Goal: Transaction & Acquisition: Obtain resource

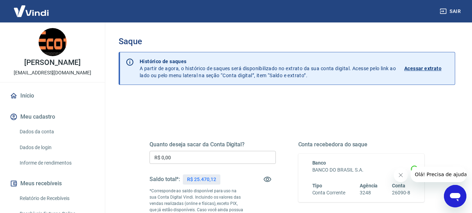
click at [191, 158] on input "R$ 0,00" at bounding box center [213, 157] width 126 height 13
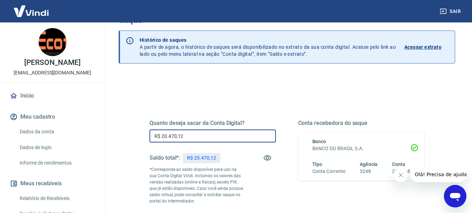
scroll to position [105, 0]
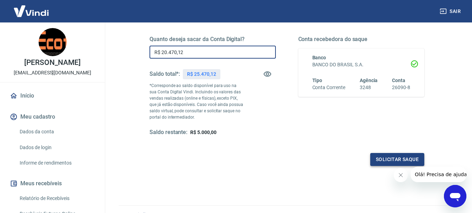
type input "R$ 20.470,12"
click at [392, 159] on button "Solicitar saque" at bounding box center [397, 159] width 54 height 13
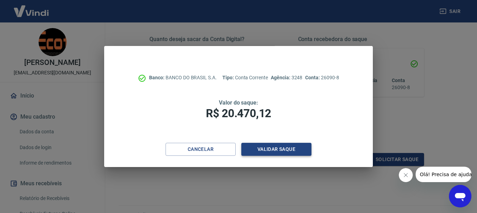
click at [278, 150] on button "Validar saque" at bounding box center [276, 149] width 70 height 13
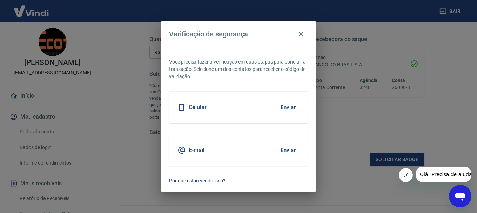
click at [290, 107] on button "Enviar" at bounding box center [288, 107] width 23 height 15
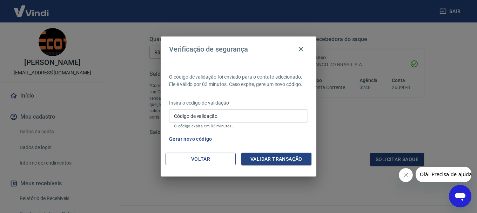
click at [230, 159] on button "Voltar" at bounding box center [201, 159] width 70 height 13
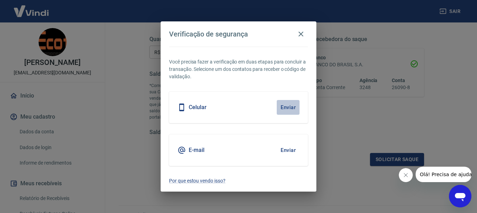
click at [290, 106] on button "Enviar" at bounding box center [288, 107] width 23 height 15
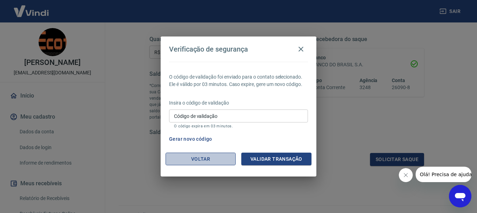
click at [216, 159] on button "Voltar" at bounding box center [201, 159] width 70 height 13
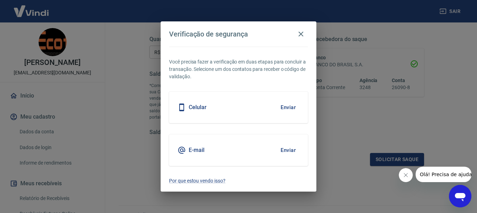
click at [202, 147] on h5 "E-mail" at bounding box center [197, 150] width 16 height 7
click at [292, 151] on button "Enviar" at bounding box center [288, 150] width 23 height 15
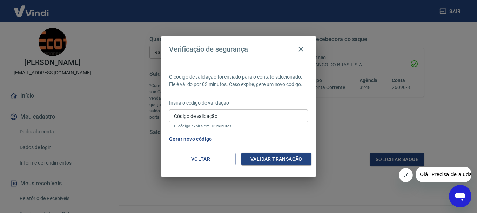
click at [195, 139] on button "Gerar novo código" at bounding box center [190, 139] width 49 height 13
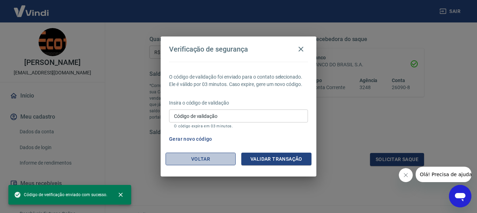
click at [198, 154] on button "Voltar" at bounding box center [201, 159] width 70 height 13
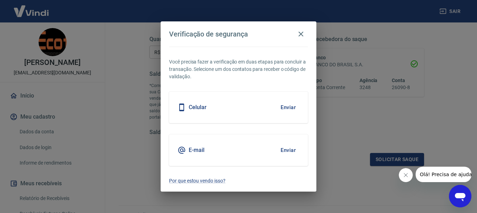
click at [408, 175] on icon "Fechar mensagem da empresa" at bounding box center [406, 175] width 6 height 6
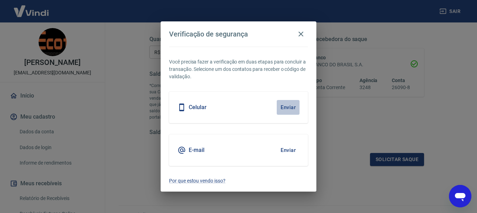
click at [291, 108] on button "Enviar" at bounding box center [288, 107] width 23 height 15
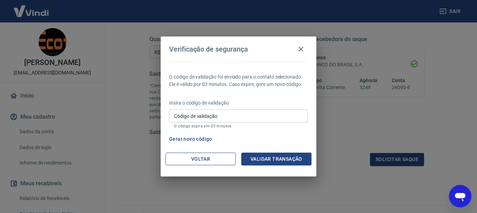
click at [192, 157] on button "Voltar" at bounding box center [201, 159] width 70 height 13
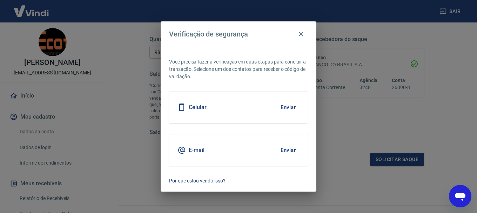
click at [288, 150] on button "Enviar" at bounding box center [288, 150] width 23 height 15
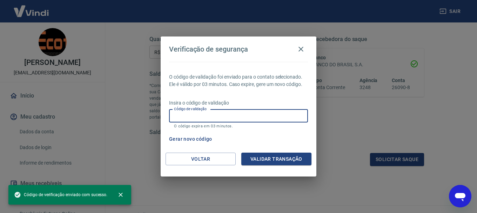
click at [232, 115] on input "Código de validação" at bounding box center [238, 115] width 139 height 13
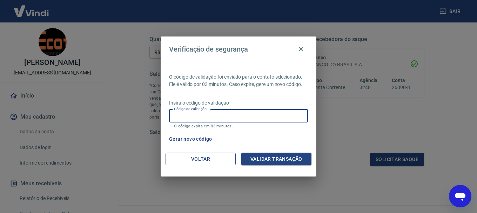
click at [204, 159] on button "Voltar" at bounding box center [201, 159] width 70 height 13
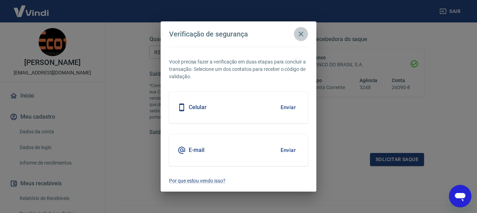
click at [300, 34] on icon "button" at bounding box center [301, 34] width 8 height 8
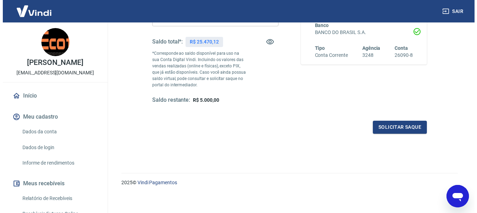
scroll to position [140, 0]
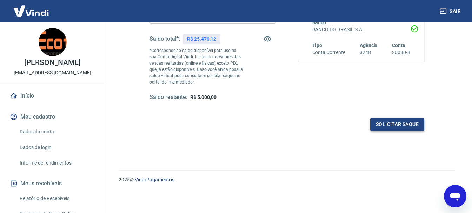
click at [408, 124] on button "Solicitar saque" at bounding box center [397, 124] width 54 height 13
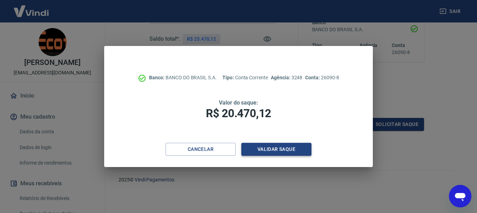
click at [289, 146] on button "Validar saque" at bounding box center [276, 149] width 70 height 13
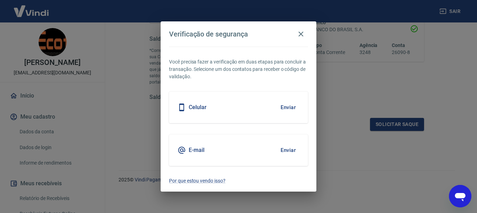
click at [202, 107] on h5 "Celular" at bounding box center [198, 107] width 18 height 7
click at [288, 107] on button "Enviar" at bounding box center [288, 107] width 23 height 15
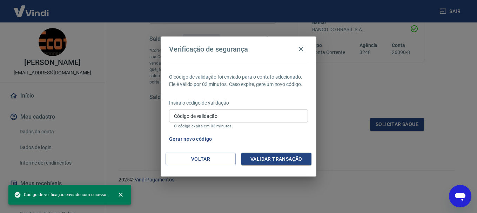
click at [457, 193] on icon "Abrir janela de mensagens" at bounding box center [460, 196] width 13 height 13
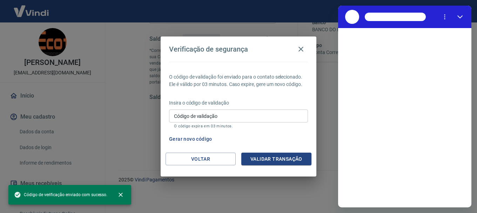
scroll to position [0, 0]
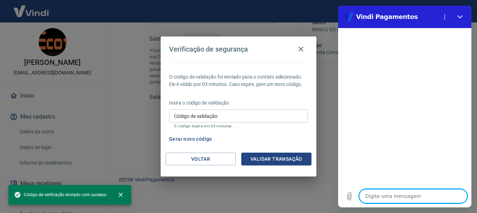
type textarea "b"
type textarea "x"
type textarea "bo"
type textarea "x"
type textarea "bom"
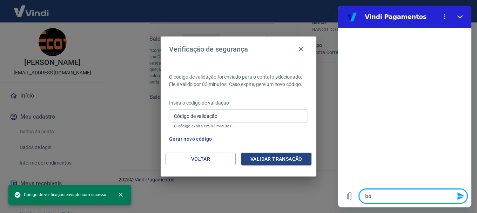
type textarea "x"
type textarea "bom"
type textarea "x"
type textarea "bom d"
type textarea "x"
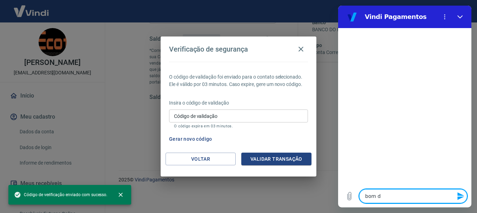
type textarea "bom di"
type textarea "x"
type textarea "bom dia"
type textarea "x"
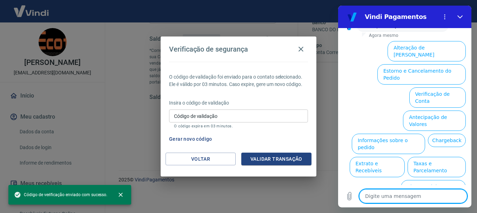
scroll to position [67, 0]
type textarea "f"
type textarea "x"
type textarea "fa"
type textarea "x"
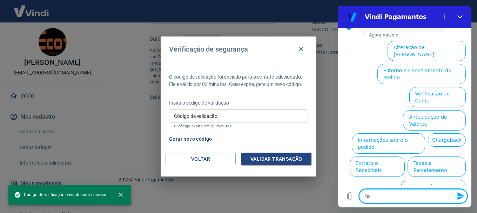
type textarea "fal"
type textarea "x"
type textarea "fala"
type textarea "x"
type textarea "falar"
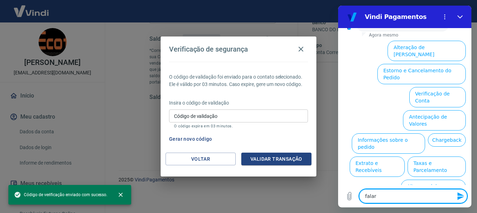
type textarea "x"
type textarea "falar"
type textarea "x"
type textarea "falar c"
type textarea "x"
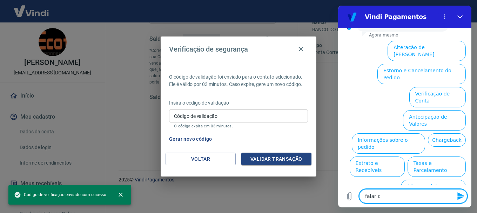
type textarea "falar co"
type textarea "x"
type textarea "falar com"
type textarea "x"
type textarea "falar com"
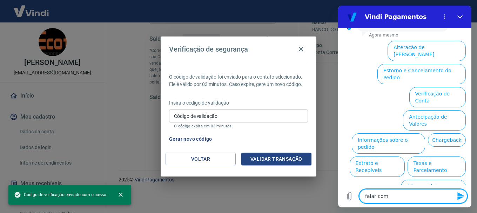
type textarea "x"
type textarea "falar com a"
type textarea "x"
type textarea "falar com at"
type textarea "x"
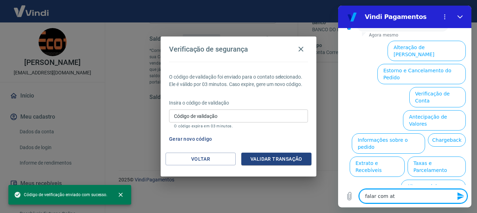
type textarea "falar com ate"
type textarea "x"
type textarea "falar com [GEOGRAPHIC_DATA]"
type textarea "x"
type textarea "falar com atend"
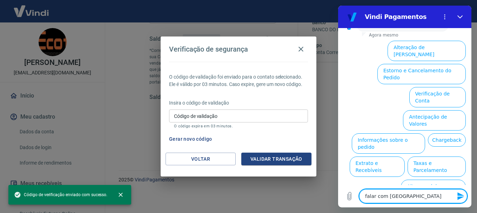
type textarea "x"
type textarea "falar com atende"
type textarea "x"
type textarea "falar com atenden"
type textarea "x"
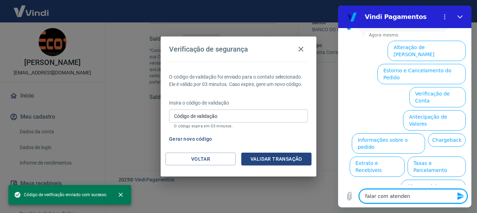
type textarea "falar com atendent"
type textarea "x"
type textarea "falar com atendente"
type textarea "x"
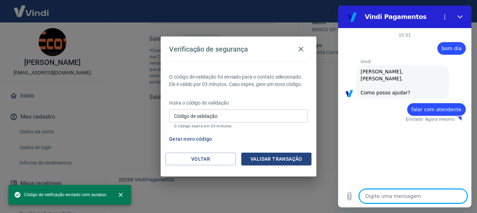
type textarea "x"
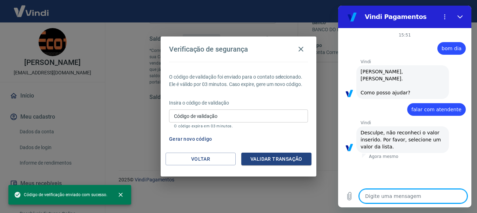
click at [381, 162] on div "15:51 diz: bom dia Enviado · Agora mesmo [PERSON_NAME] diz: [PERSON_NAME], [PER…" at bounding box center [404, 106] width 133 height 157
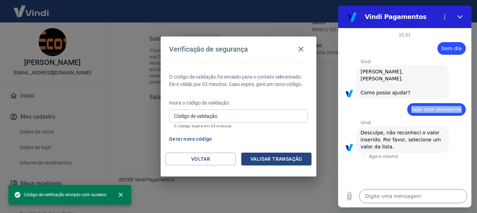
drag, startPoint x: 418, startPoint y: 108, endPoint x: 464, endPoint y: 111, distance: 45.3
click at [464, 111] on div "diz: falar com atendente" at bounding box center [436, 109] width 59 height 13
copy span "falar com atendente"
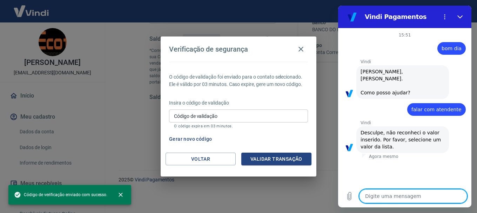
click at [391, 194] on textarea at bounding box center [413, 196] width 108 height 14
paste textarea "falar com atendente"
type textarea "falar com atendente"
type textarea "x"
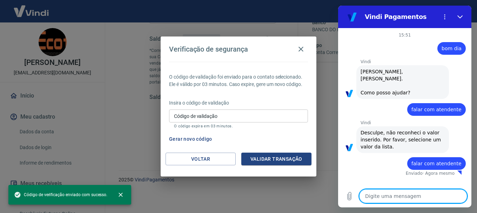
type textarea "x"
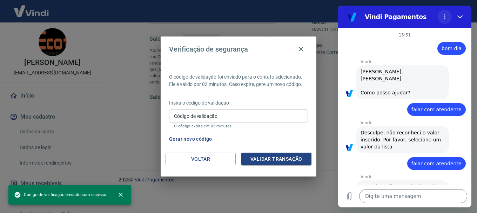
click at [447, 16] on icon "Menu de opções" at bounding box center [445, 17] width 6 height 6
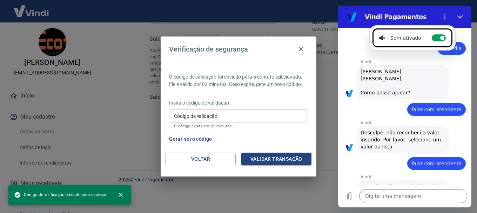
click at [407, 122] on p "Vindi" at bounding box center [416, 123] width 111 height 6
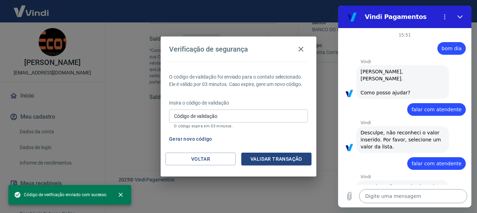
click at [390, 198] on textarea at bounding box center [413, 196] width 108 height 14
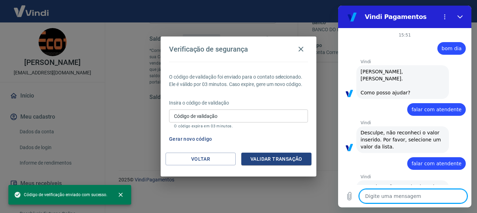
type textarea "l"
type textarea "x"
type textarea "li"
type textarea "x"
type textarea "lis"
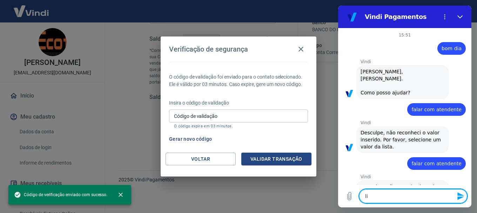
type textarea "x"
type textarea "list"
type textarea "x"
type textarea "lista"
type textarea "x"
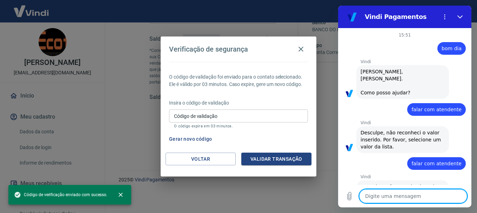
type textarea "x"
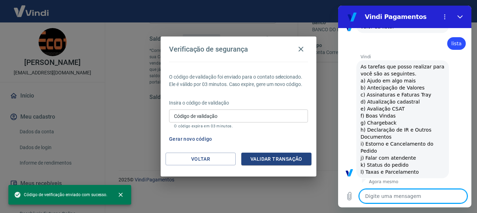
scroll to position [175, 0]
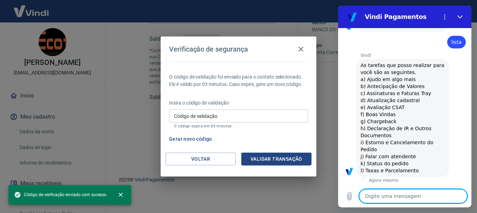
type textarea "j"
type textarea "x"
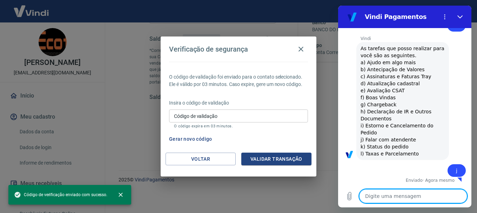
type textarea "x"
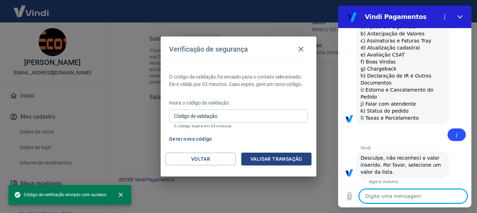
scroll to position [230, 0]
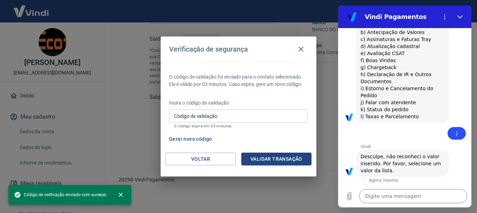
drag, startPoint x: 411, startPoint y: 103, endPoint x: 360, endPoint y: 102, distance: 51.2
click at [360, 102] on div "Vindi diz: As tarefas que posso realizar para você são as seguintes. a) Ajudo e…" at bounding box center [403, 64] width 93 height 118
copy span "j) Falar com atendente"
click at [371, 192] on textarea at bounding box center [413, 196] width 108 height 14
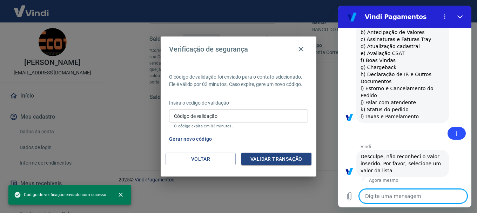
paste textarea "j) Falar com atendente"
type textarea "j) Falar com atendente"
type textarea "x"
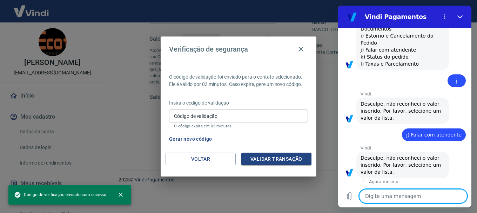
scroll to position [284, 0]
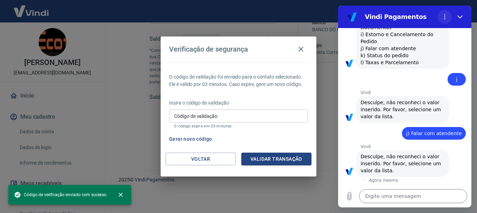
click at [445, 17] on circle "Menu de opções" at bounding box center [445, 16] width 1 height 1
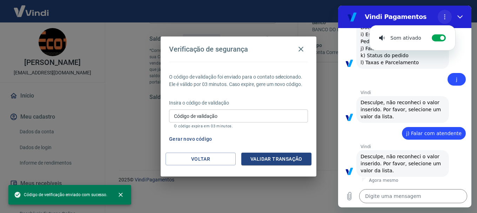
click at [445, 17] on circle "Menu de opções" at bounding box center [445, 16] width 1 height 1
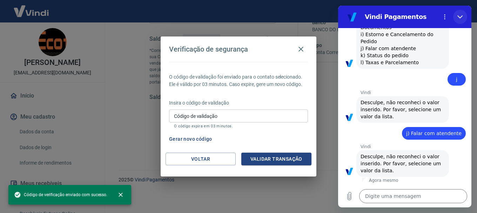
drag, startPoint x: 799, startPoint y: 22, endPoint x: 460, endPoint y: 16, distance: 338.4
click at [460, 16] on icon "Fechar" at bounding box center [461, 17] width 6 height 6
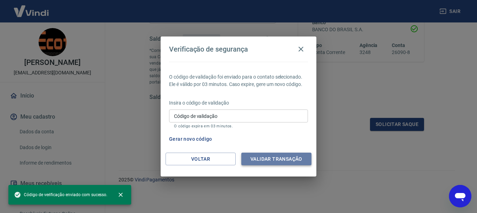
click at [261, 159] on button "Validar transação" at bounding box center [276, 159] width 70 height 13
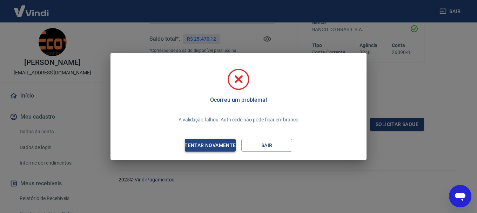
click at [219, 145] on div "Tentar novamente" at bounding box center [210, 145] width 68 height 9
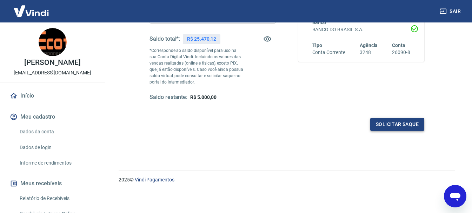
click at [403, 124] on button "Solicitar saque" at bounding box center [397, 124] width 54 height 13
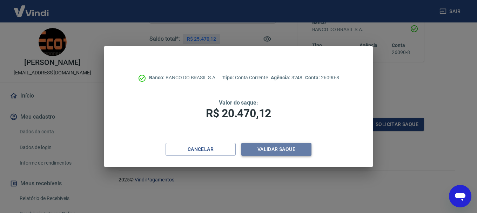
click at [269, 148] on button "Validar saque" at bounding box center [276, 149] width 70 height 13
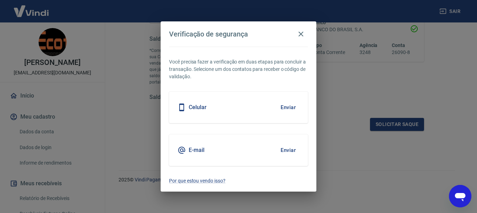
click at [201, 106] on h5 "Celular" at bounding box center [198, 107] width 18 height 7
click at [290, 148] on button "Enviar" at bounding box center [288, 150] width 23 height 15
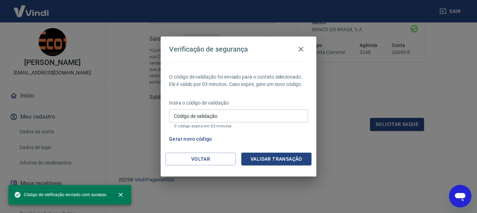
click at [461, 196] on icon "Abrir janela de mensagens" at bounding box center [460, 197] width 11 height 8
type textarea "x"
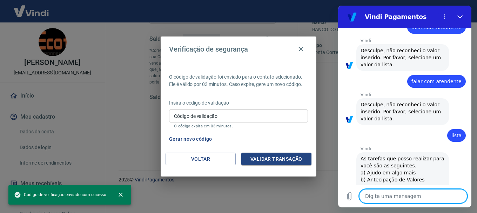
scroll to position [0, 0]
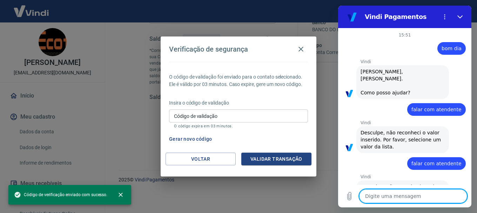
type textarea "o"
type textarea "x"
type textarea "oi"
type textarea "x"
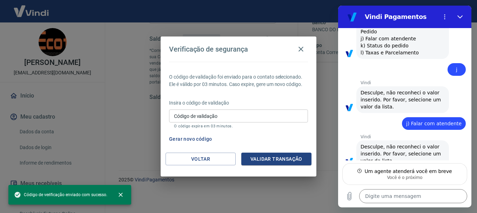
scroll to position [350, 0]
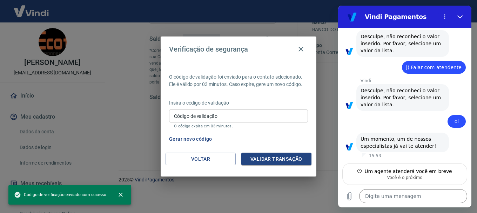
type textarea "x"
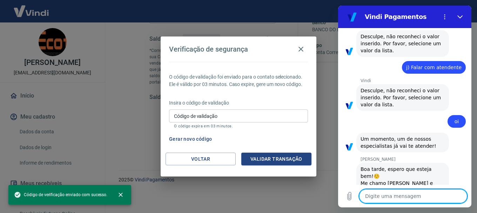
scroll to position [383, 0]
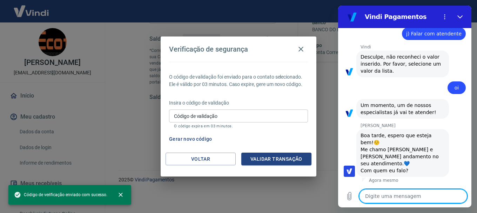
type textarea "o"
type textarea "x"
type textarea "ol"
type textarea "x"
type textarea "ola"
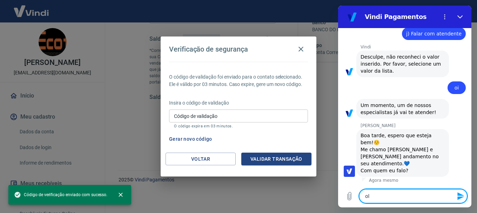
type textarea "x"
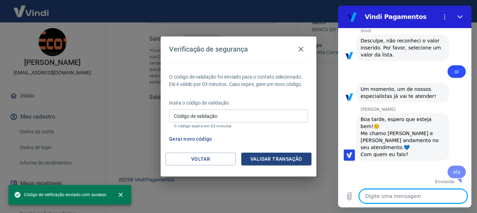
type textarea "x"
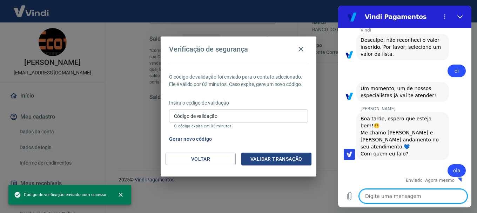
type textarea "e"
type textarea "x"
type textarea "O"
type textarea "x"
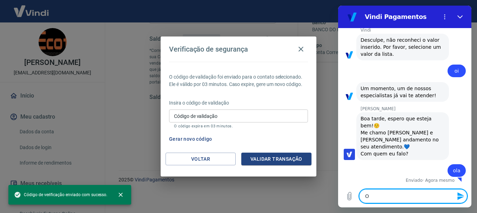
type textarea "Ol"
type textarea "x"
type textarea "Ole"
type textarea "x"
type textarea "[PERSON_NAME]"
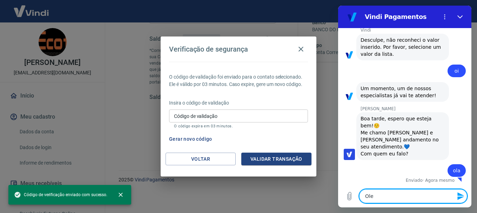
type textarea "x"
type textarea "Olegá"
type textarea "x"
type textarea "[PERSON_NAME]"
type textarea "x"
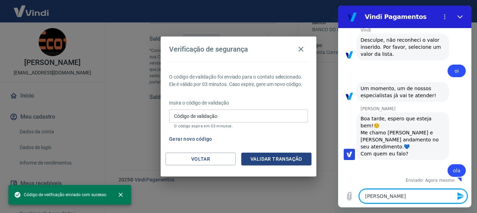
type textarea "[PERSON_NAME]"
type textarea "x"
type textarea "Olegário"
type textarea "x"
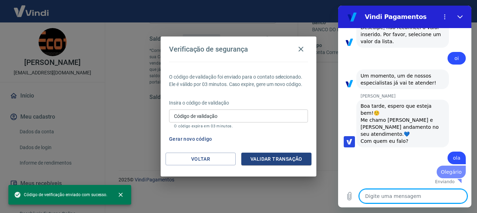
type textarea "x"
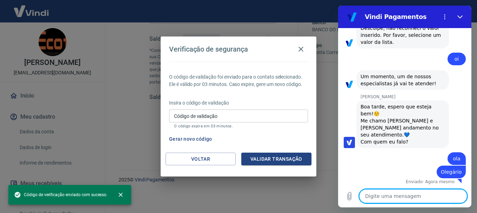
scroll to position [413, 0]
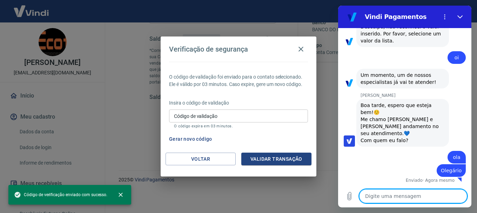
type textarea "e"
type textarea "x"
type textarea "es"
type textarea "x"
type textarea "est"
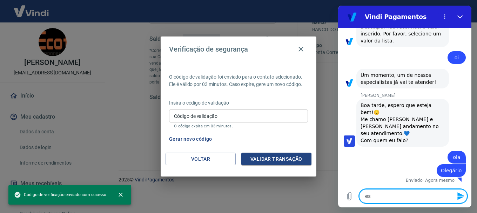
type textarea "x"
type textarea "esto"
type textarea "x"
type textarea "estou"
type textarea "x"
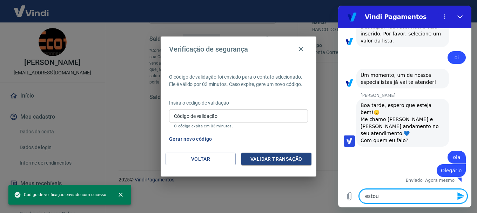
type textarea "estou"
type textarea "x"
type textarea "estou t"
type textarea "x"
type textarea "estou te"
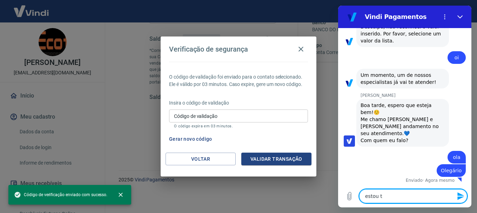
type textarea "x"
type textarea "estou ten"
type textarea "x"
type textarea "estou tent"
type textarea "x"
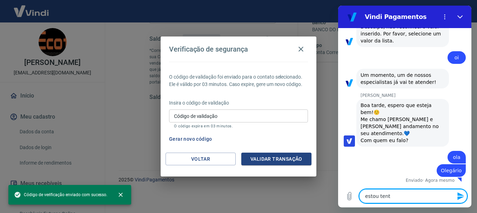
type textarea "estou tenta"
type textarea "x"
type textarea "estou tentan"
type textarea "x"
type textarea "estou tentand"
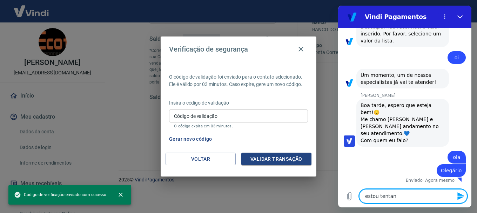
type textarea "x"
type textarea "estou tentando"
type textarea "x"
type textarea "estou tentando"
type textarea "x"
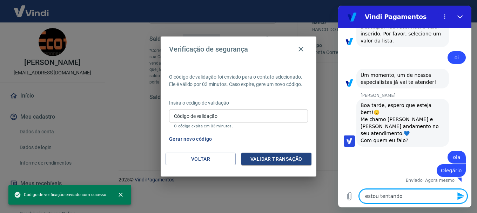
type textarea "estou tentando f"
type textarea "x"
type textarea "estou tentando fa"
type textarea "x"
type textarea "estou tentando faz"
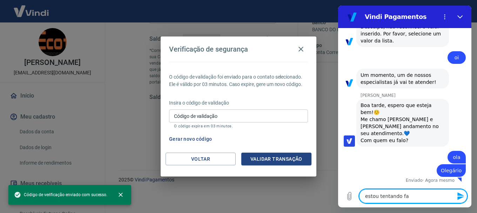
type textarea "x"
type textarea "estou tentando faze"
type textarea "x"
type textarea "estou tentando fazer"
type textarea "x"
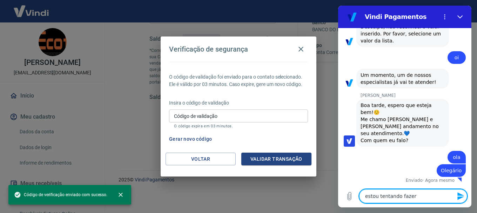
type textarea "estou tentando fazer"
type textarea "x"
type textarea "estou tentando fazer u"
type textarea "x"
type textarea "estou tentando fazer um"
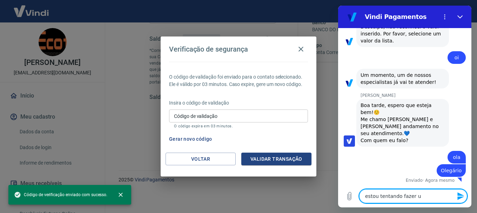
type textarea "x"
type textarea "estou tentando fazer um"
type textarea "x"
type textarea "estou tentando fazer um s"
type textarea "x"
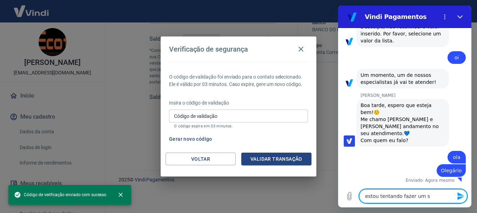
type textarea "estou tentando fazer um sa"
type textarea "x"
type textarea "estou tentando fazer um saq"
type textarea "x"
type textarea "estou tentando fazer um saqu"
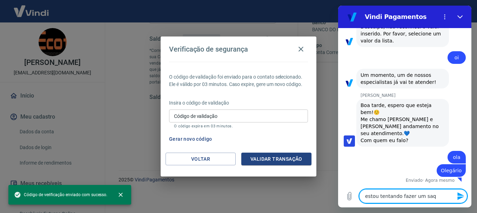
type textarea "x"
type textarea "estou tentando fazer um saque"
type textarea "x"
type textarea "estou tentando fazer um saque,"
type textarea "x"
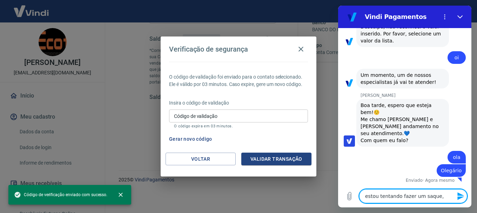
type textarea "estou tentando fazer um saque,"
type textarea "x"
type textarea "estou tentando fazer um saque, m"
type textarea "x"
type textarea "estou tentando fazer um saque, ma"
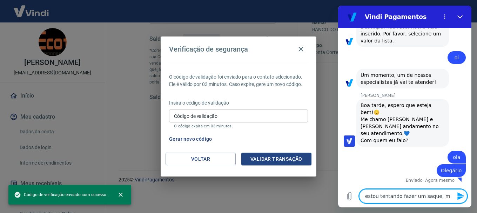
type textarea "x"
type textarea "estou tentando fazer um saque, mas"
type textarea "x"
type textarea "estou tentando fazer um saque, mas"
type textarea "x"
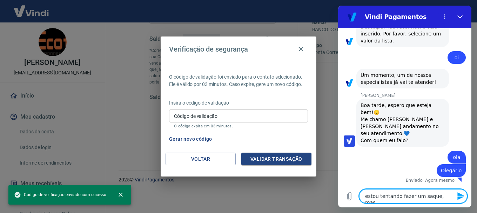
type textarea "estou tentando fazer um saque, mas a"
type textarea "x"
type textarea "estou tentando fazer um saque, mas a"
type textarea "x"
type textarea "estou tentando fazer um saque, mas a p"
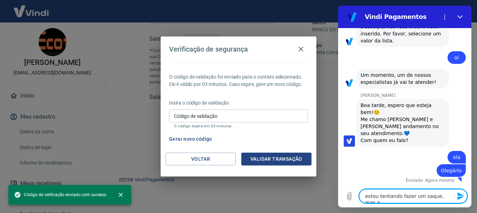
type textarea "x"
type textarea "estou tentando fazer um saque, mas a pl"
type textarea "x"
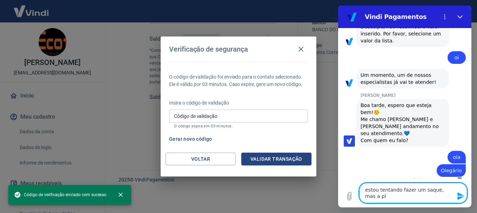
type textarea "estou tentando fazer um saque, mas a pla"
type textarea "x"
type textarea "estou tentando fazer um saque, mas a plat"
type textarea "x"
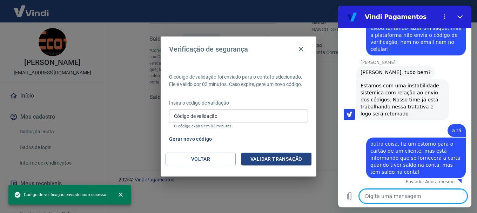
scroll to position [571, 0]
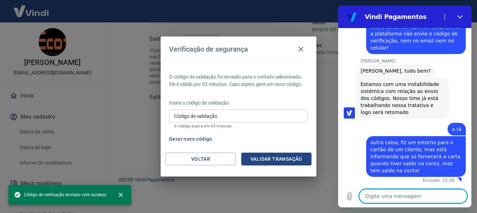
click at [207, 141] on button "Gerar novo código" at bounding box center [190, 139] width 49 height 13
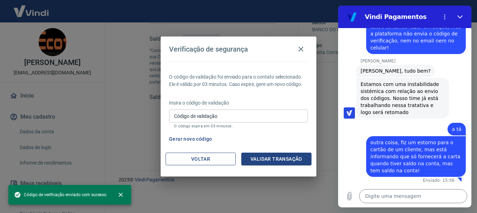
click at [204, 157] on button "Voltar" at bounding box center [201, 159] width 70 height 13
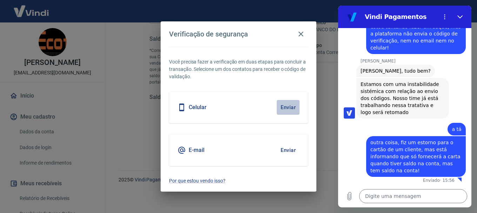
click at [290, 108] on button "Enviar" at bounding box center [288, 107] width 23 height 15
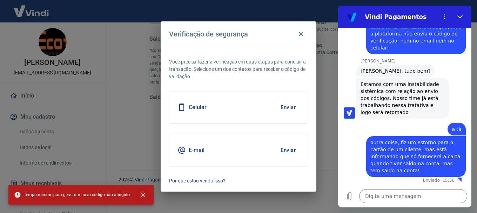
click at [141, 195] on icon "close" at bounding box center [143, 195] width 4 height 4
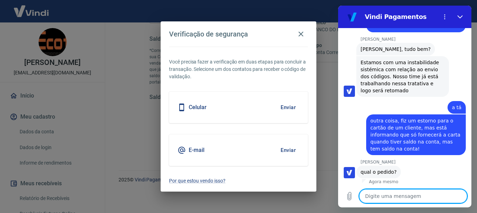
scroll to position [594, 0]
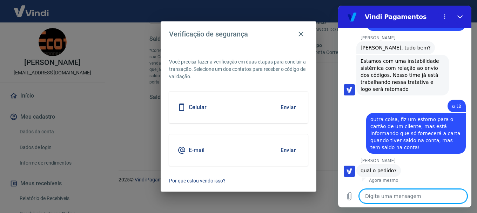
paste textarea "59487"
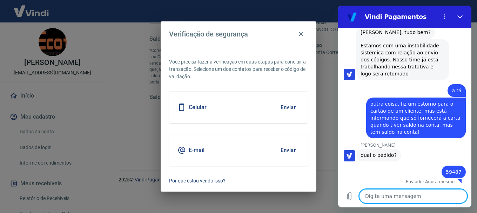
scroll to position [611, 0]
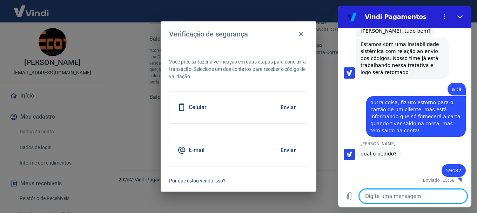
click at [286, 106] on button "Enviar" at bounding box center [288, 107] width 23 height 15
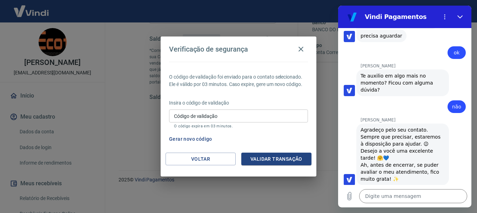
scroll to position [811, 0]
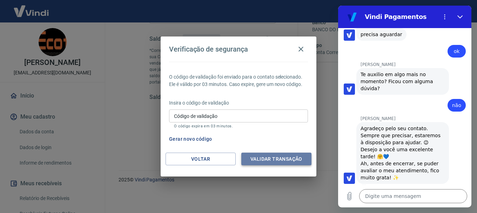
click at [262, 156] on button "Validar transação" at bounding box center [276, 159] width 70 height 13
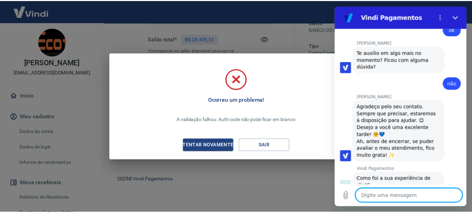
scroll to position [850, 0]
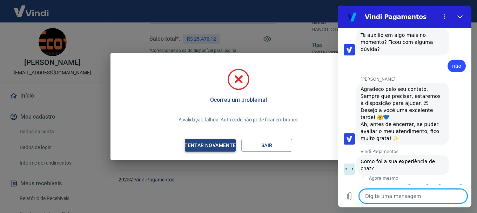
click at [220, 146] on div "Tentar novamente" at bounding box center [210, 145] width 68 height 9
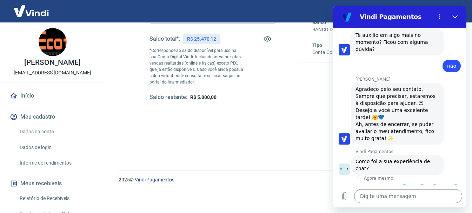
click at [402, 184] on button "Boa 👍" at bounding box center [413, 194] width 28 height 20
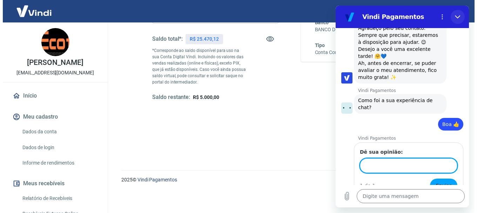
scroll to position [910, 0]
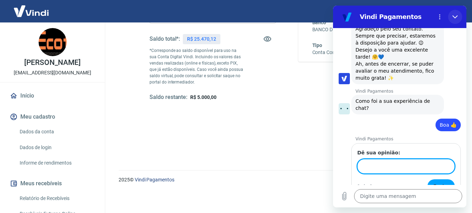
click at [456, 13] on button "Fechar" at bounding box center [455, 17] width 14 height 14
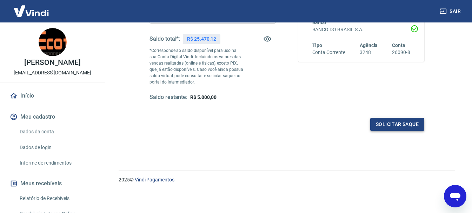
click at [388, 125] on button "Solicitar saque" at bounding box center [397, 124] width 54 height 13
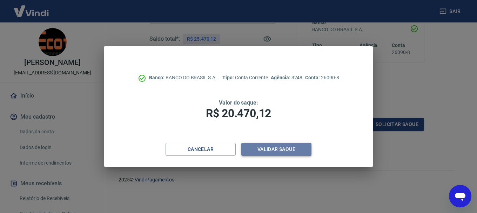
click at [272, 150] on button "Validar saque" at bounding box center [276, 149] width 70 height 13
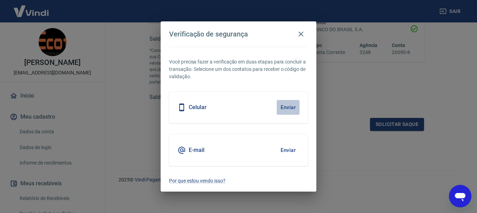
click at [288, 106] on button "Enviar" at bounding box center [288, 107] width 23 height 15
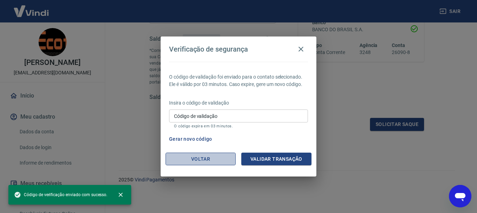
click at [205, 154] on button "Voltar" at bounding box center [201, 159] width 70 height 13
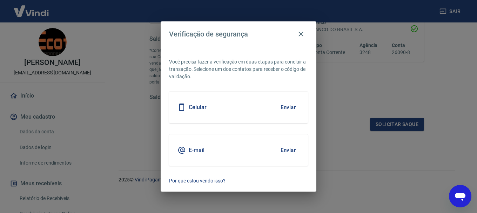
click at [198, 153] on h5 "E-mail" at bounding box center [197, 150] width 16 height 7
click at [286, 151] on button "Enviar" at bounding box center [288, 150] width 23 height 15
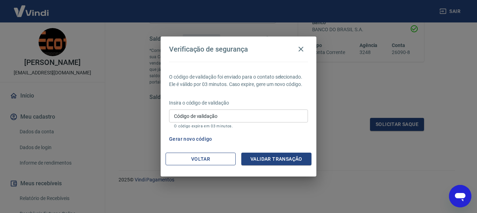
click at [197, 157] on button "Voltar" at bounding box center [201, 159] width 70 height 13
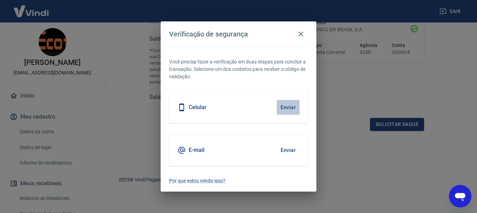
click at [285, 106] on button "Enviar" at bounding box center [288, 107] width 23 height 15
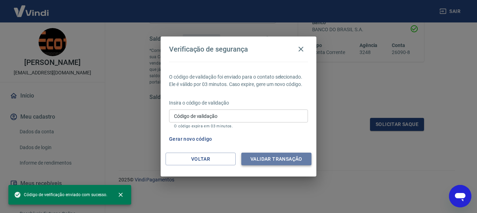
click at [280, 158] on button "Validar transação" at bounding box center [276, 159] width 70 height 13
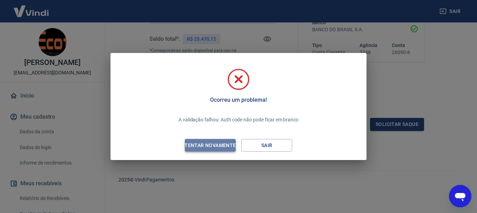
click at [225, 143] on div "Tentar novamente" at bounding box center [210, 145] width 68 height 9
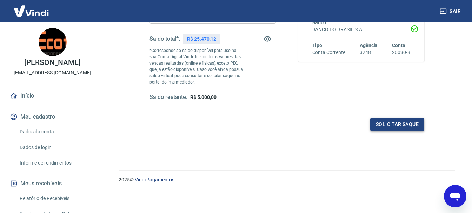
click at [385, 122] on button "Solicitar saque" at bounding box center [397, 124] width 54 height 13
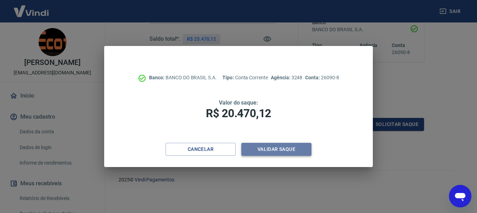
click at [275, 149] on button "Validar saque" at bounding box center [276, 149] width 70 height 13
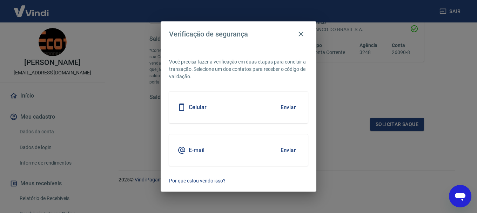
click at [290, 108] on button "Enviar" at bounding box center [288, 107] width 23 height 15
click at [287, 106] on button "Enviar" at bounding box center [288, 107] width 23 height 15
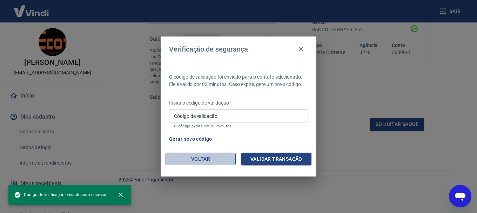
click at [220, 162] on button "Voltar" at bounding box center [201, 159] width 70 height 13
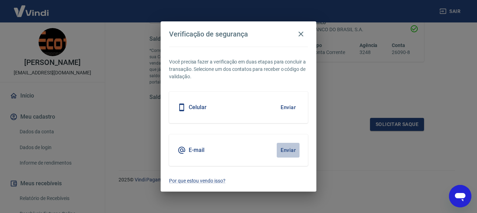
click at [284, 151] on button "Enviar" at bounding box center [288, 150] width 23 height 15
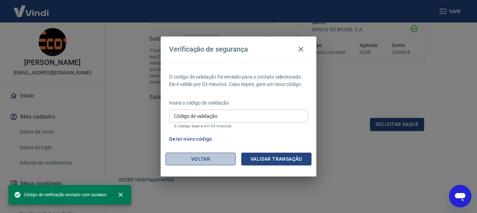
click at [200, 159] on button "Voltar" at bounding box center [201, 159] width 70 height 13
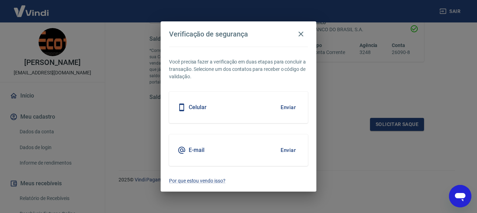
click at [290, 154] on button "Enviar" at bounding box center [288, 150] width 23 height 15
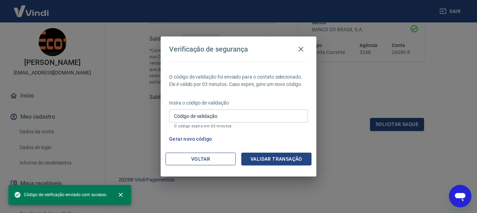
click at [212, 156] on button "Voltar" at bounding box center [201, 159] width 70 height 13
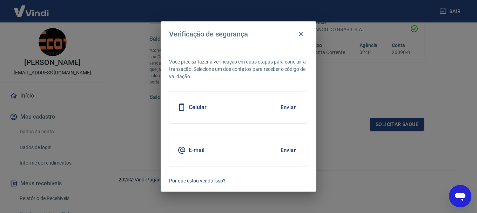
click at [199, 109] on div "Celular" at bounding box center [192, 107] width 29 height 8
click at [200, 107] on h5 "Celular" at bounding box center [198, 107] width 18 height 7
click at [282, 105] on button "Enviar" at bounding box center [288, 107] width 23 height 15
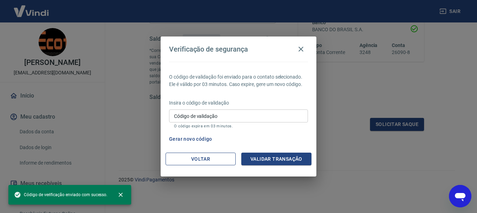
click at [192, 153] on button "Voltar" at bounding box center [201, 159] width 70 height 13
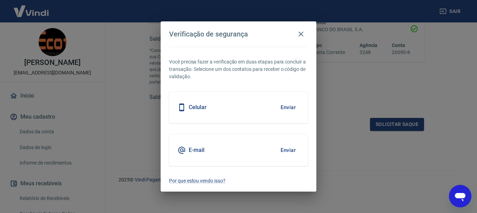
click at [287, 150] on button "Enviar" at bounding box center [288, 150] width 23 height 15
